Goal: Information Seeking & Learning: Learn about a topic

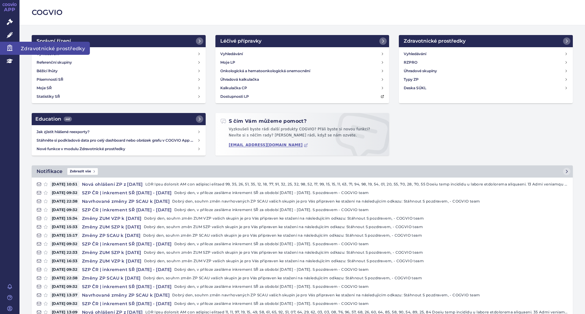
click at [11, 46] on icon at bounding box center [9, 48] width 5 height 6
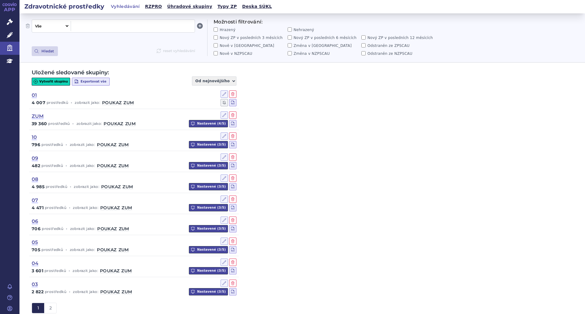
click at [287, 129] on div "Uložené sledované skupiny: Vytvořit skupinu Exportovat vše Od nejnovějšího Od n…" at bounding box center [301, 191] width 565 height 257
click at [224, 95] on icon at bounding box center [223, 93] width 3 height 3
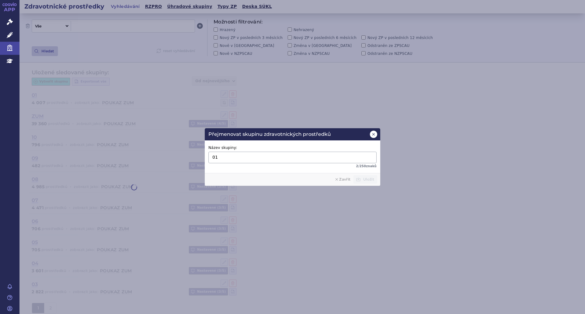
click at [374, 135] on icon at bounding box center [373, 134] width 2 height 2
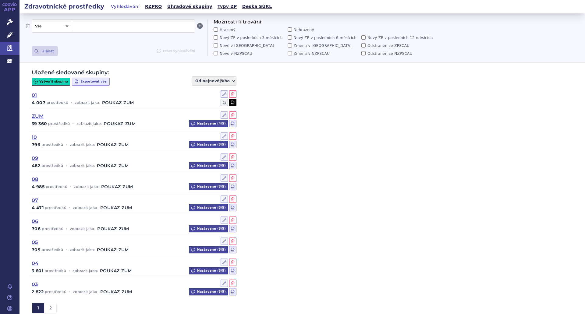
click at [232, 103] on icon at bounding box center [232, 102] width 5 height 5
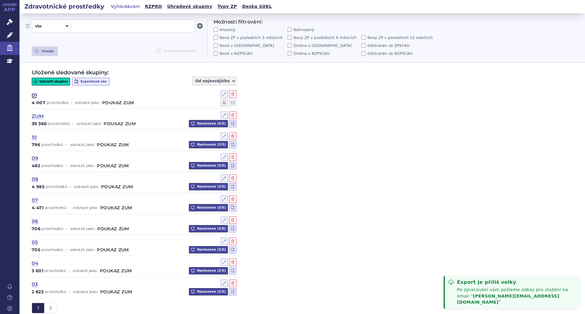
click at [34, 95] on link "01" at bounding box center [34, 95] width 5 height 7
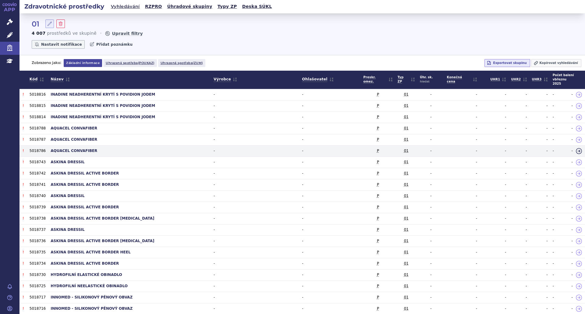
click at [176, 149] on td "AQUACEL CONVAFIBER" at bounding box center [129, 150] width 163 height 11
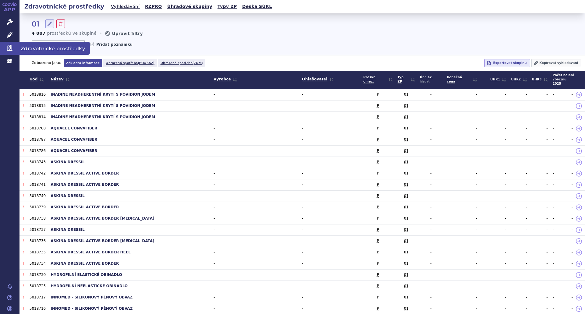
click at [8, 47] on icon at bounding box center [10, 48] width 6 height 6
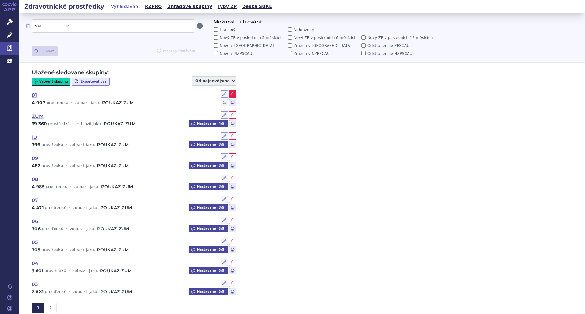
click at [233, 94] on icon at bounding box center [233, 94] width 4 height 4
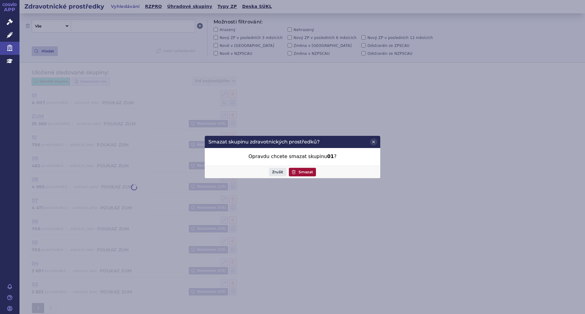
click at [305, 171] on button "Smazat" at bounding box center [302, 172] width 27 height 9
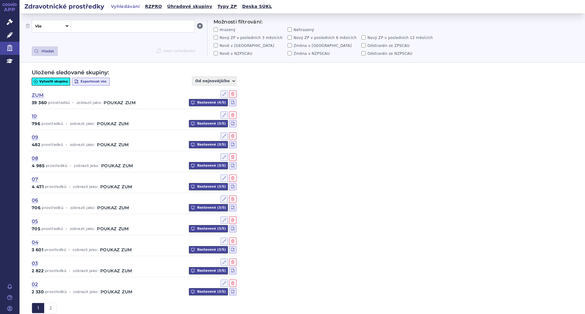
click at [47, 79] on button "Vytvořit skupinu" at bounding box center [51, 82] width 38 height 8
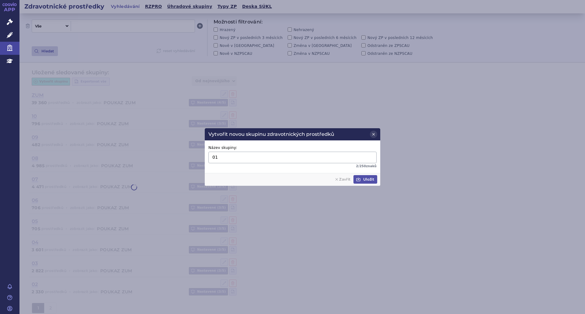
type input "01"
click at [369, 178] on button "Uložit" at bounding box center [365, 179] width 24 height 9
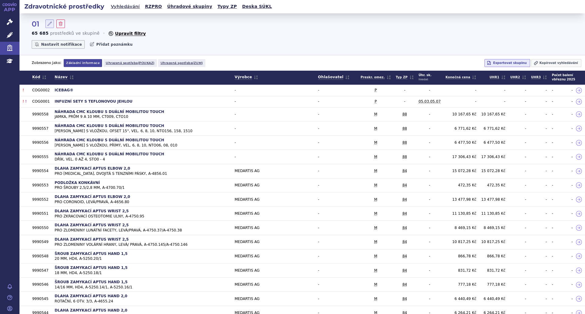
click at [121, 34] on button "Upravit filtry" at bounding box center [127, 33] width 38 height 6
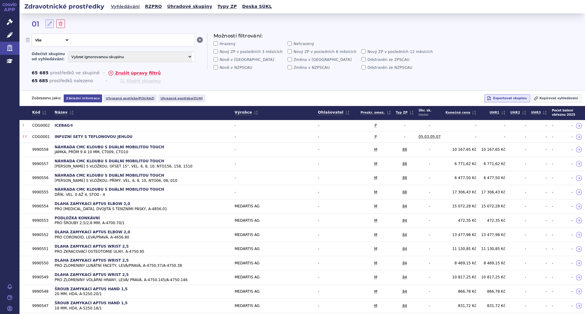
click at [67, 40] on select "Vše Název/Kód ZP Výrobce Ohlašovatel Typ ZP Úhradová skupina Kategorie ZUM Spis…" at bounding box center [50, 40] width 37 height 10
click at [32, 35] on select "Vše Název/Kód ZP Výrobce Ohlašovatel Typ ZP Úhradová skupina Kategorie ZUM Spis…" at bounding box center [50, 40] width 37 height 10
select select "filter-group-type"
click at [90, 41] on span at bounding box center [132, 40] width 119 height 8
click at [90, 53] on li "01 - ZP krycí" at bounding box center [133, 52] width 124 height 8
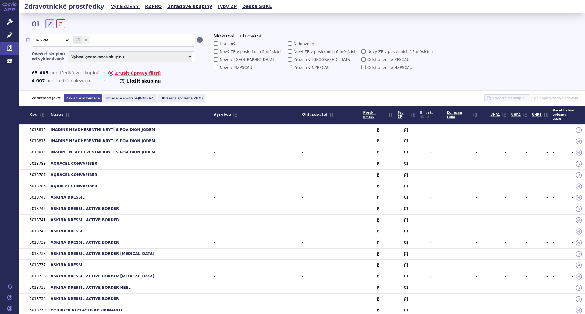
click at [127, 81] on button "Uložit skupinu" at bounding box center [140, 81] width 42 height 6
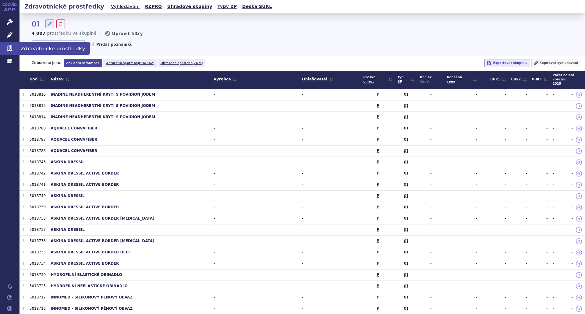
click at [7, 49] on icon at bounding box center [10, 48] width 6 height 6
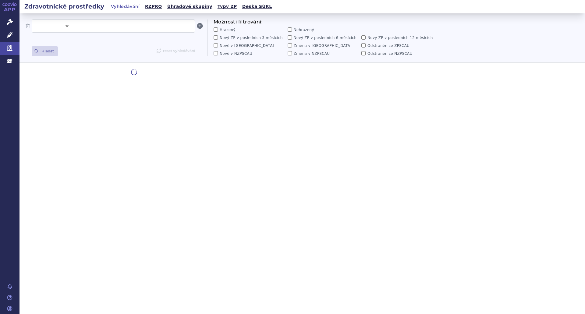
select select "filter-all"
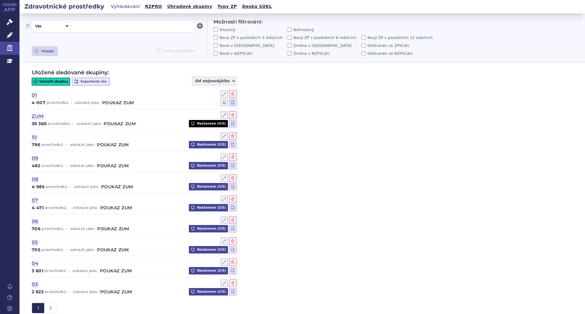
click at [216, 122] on button "Nastavené ( 4 / 5 )" at bounding box center [208, 123] width 39 height 7
select select "monthly"
select select "immediate"
select select "quarterly"
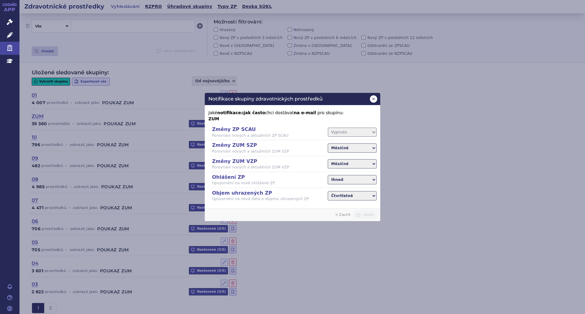
click at [374, 100] on icon at bounding box center [373, 99] width 5 height 5
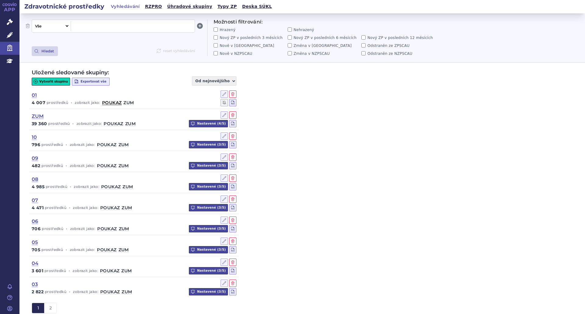
click at [112, 103] on link "poukaz" at bounding box center [111, 103] width 19 height 4
click at [131, 123] on link "zum" at bounding box center [130, 124] width 10 height 4
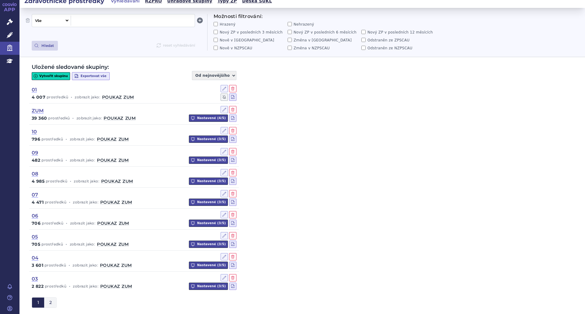
click at [49, 304] on button "2" at bounding box center [50, 303] width 12 height 10
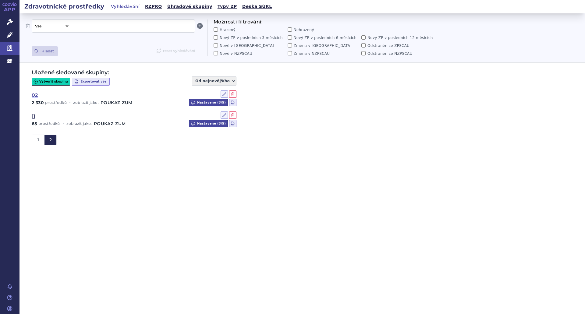
click at [34, 116] on link "11" at bounding box center [34, 116] width 4 height 7
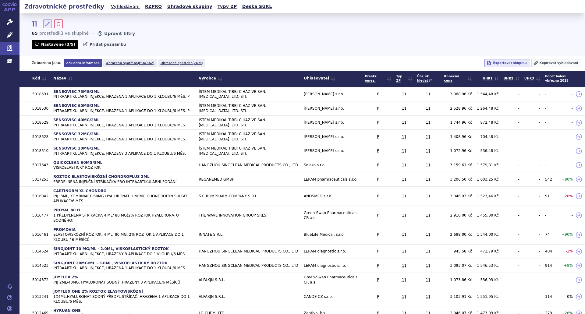
click at [55, 46] on button "Nastavené ( 3 / 5 )" at bounding box center [55, 44] width 46 height 9
select select "monthly"
select select "immediate"
select select "quarterly"
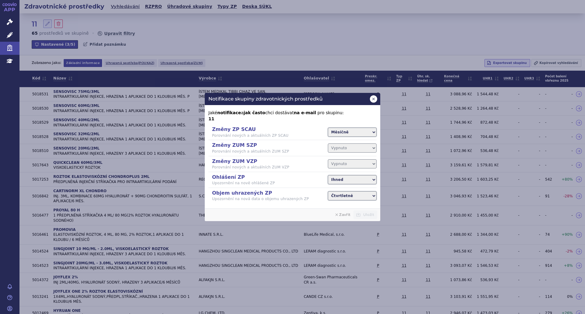
click at [374, 99] on icon at bounding box center [373, 99] width 5 height 5
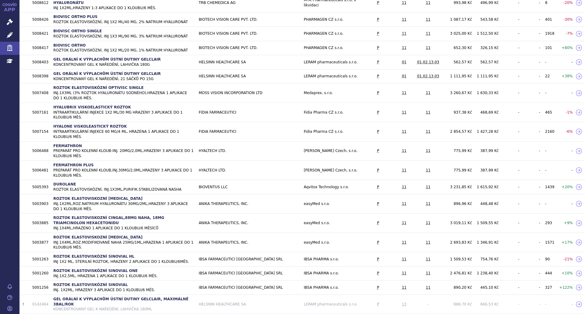
scroll to position [503, 0]
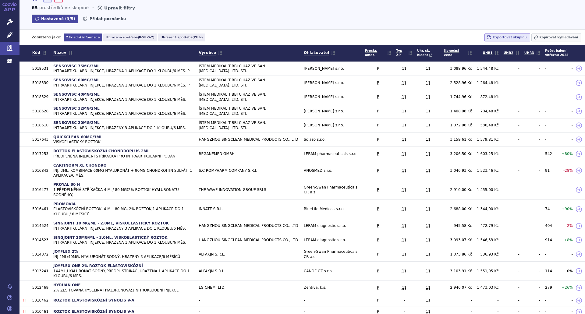
scroll to position [0, 0]
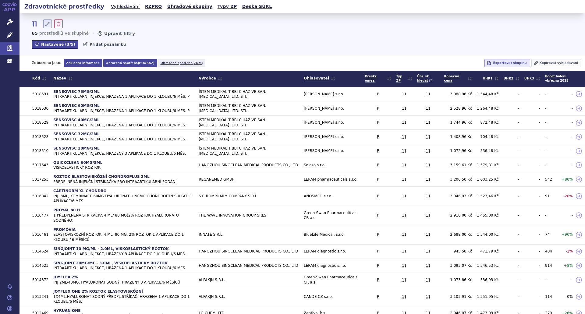
click at [130, 62] on button "Uhrazená spotřeba (poukaz)" at bounding box center [130, 63] width 54 height 8
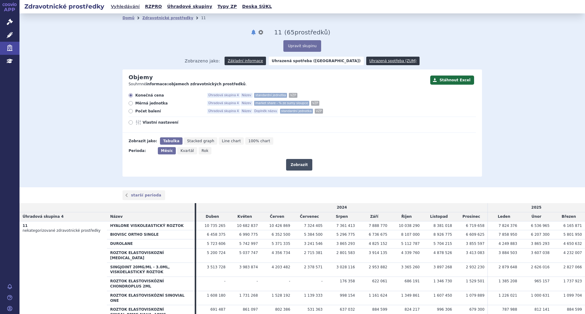
click at [299, 169] on button "Zobrazit" at bounding box center [299, 165] width 26 height 12
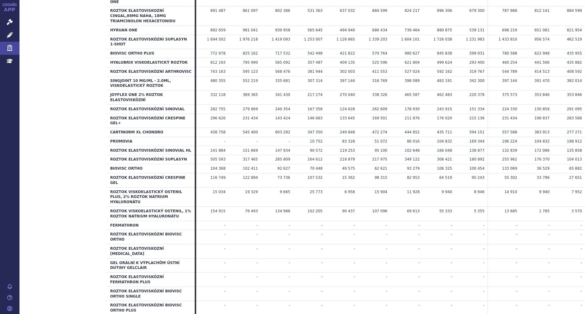
scroll to position [363, 0]
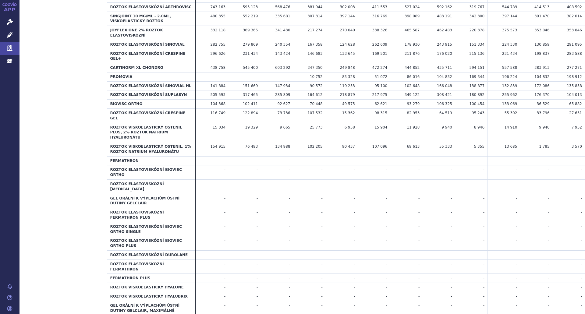
click at [444, 301] on td "-" at bounding box center [439, 310] width 32 height 19
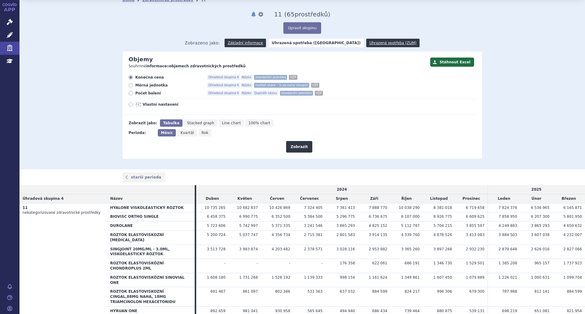
scroll to position [18, 0]
click at [129, 86] on icon at bounding box center [131, 85] width 4 height 4
click at [129, 86] on input "Měrná jednotka Úhradová skupina 4 Název market share - % ze sumy sloupce VZP" at bounding box center [131, 86] width 4 height 4
radio input "true"
click at [294, 149] on button "Zobrazit" at bounding box center [299, 147] width 26 height 12
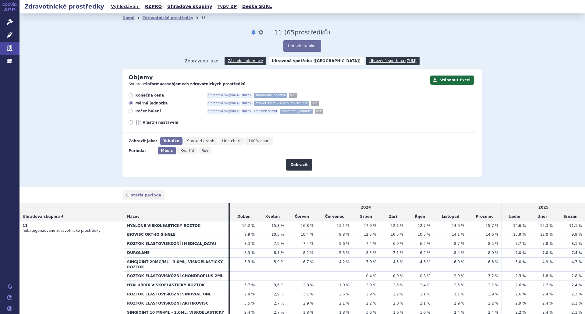
click at [141, 112] on span "Počet balení" at bounding box center [168, 111] width 67 height 5
click at [133, 112] on input "Počet balení Úhradová skupina 4 Název Doplněk názvu standardní jednotka VZP" at bounding box center [131, 112] width 4 height 4
radio input "true"
click at [298, 165] on button "Zobrazit" at bounding box center [299, 165] width 26 height 12
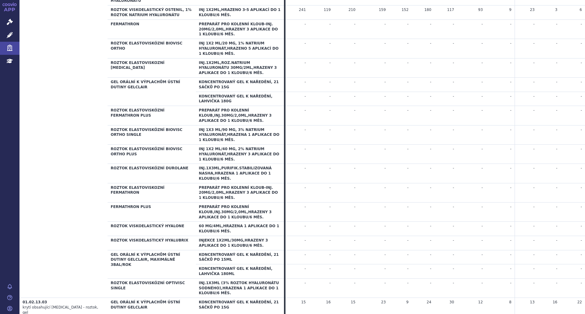
scroll to position [667, 0]
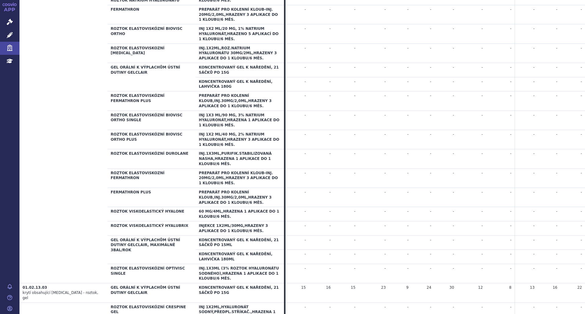
click at [534, 303] on td "-" at bounding box center [526, 312] width 23 height 19
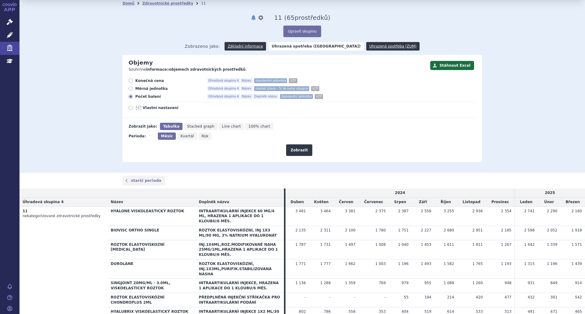
scroll to position [14, 0]
